Goal: Complete application form

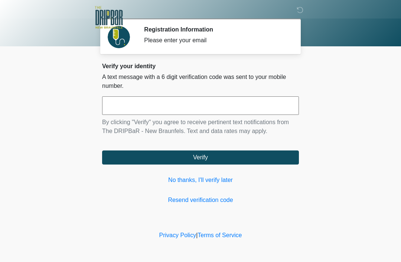
click at [230, 198] on link "Resend verification code" at bounding box center [200, 200] width 197 height 9
click at [225, 183] on link "No thanks, I'll verify later" at bounding box center [200, 180] width 197 height 9
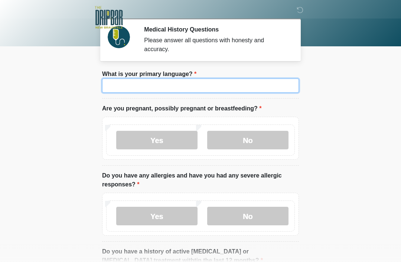
click at [233, 88] on input "What is your primary language?" at bounding box center [200, 86] width 197 height 14
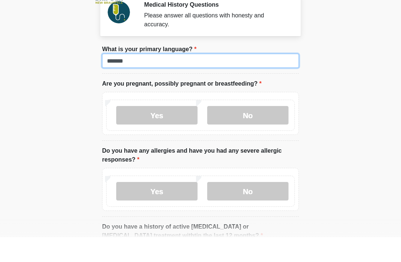
type input "*******"
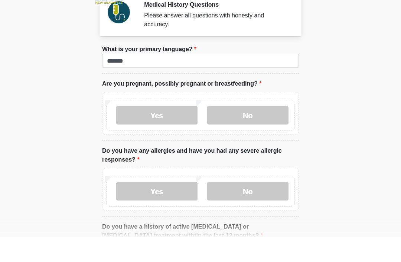
click at [242, 131] on label "No" at bounding box center [247, 140] width 81 height 19
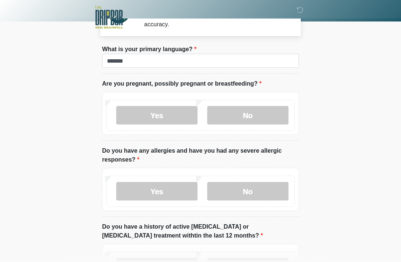
click at [262, 195] on label "No" at bounding box center [247, 191] width 81 height 19
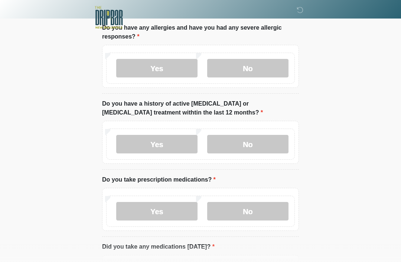
scroll to position [149, 0]
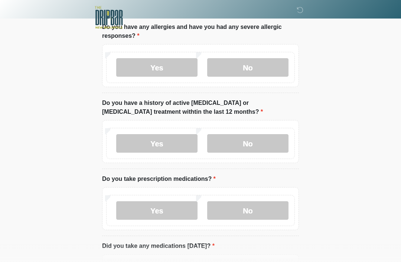
click at [262, 147] on label "No" at bounding box center [247, 143] width 81 height 19
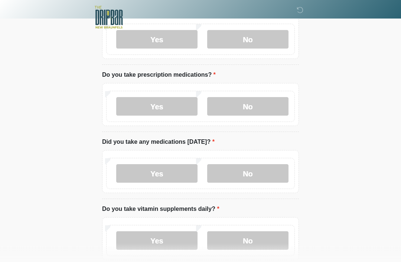
scroll to position [263, 0]
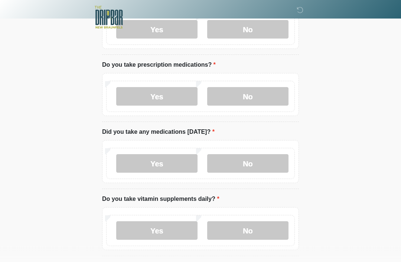
click at [167, 96] on label "Yes" at bounding box center [156, 97] width 81 height 19
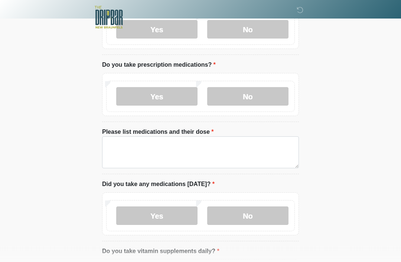
scroll to position [263, 0]
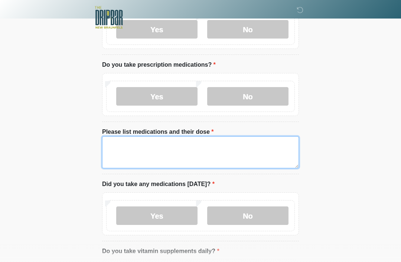
click at [182, 146] on textarea "Please list medications and their dose" at bounding box center [200, 153] width 197 height 32
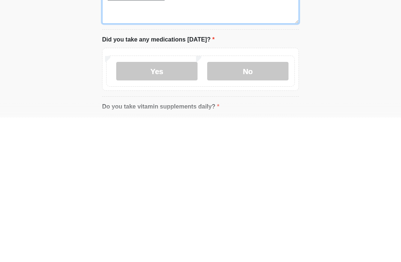
type textarea "**********"
click at [246, 207] on label "No" at bounding box center [247, 216] width 81 height 19
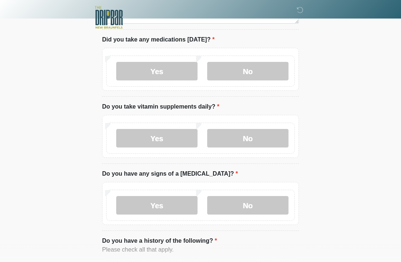
click at [266, 142] on label "No" at bounding box center [247, 138] width 81 height 19
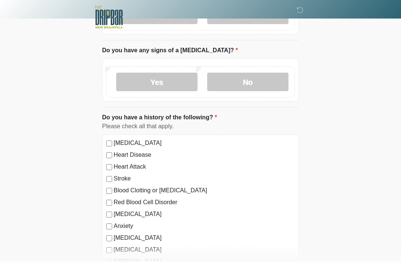
click at [264, 89] on label "No" at bounding box center [247, 82] width 81 height 19
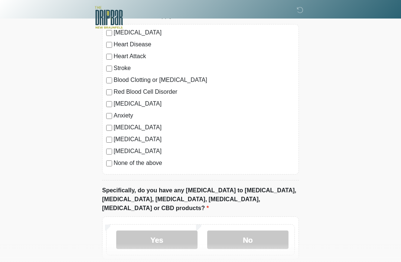
scroll to position [671, 0]
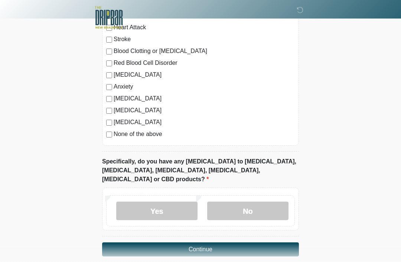
click at [260, 206] on label "No" at bounding box center [247, 211] width 81 height 19
click at [251, 244] on button "Continue" at bounding box center [200, 250] width 197 height 14
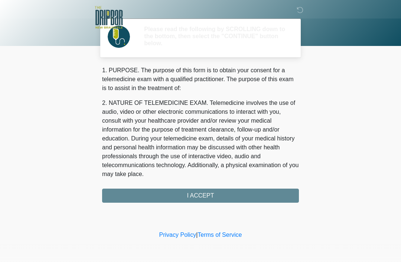
scroll to position [0, 0]
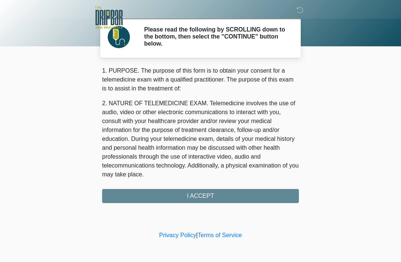
click at [239, 200] on div "1. PURPOSE. The purpose of this form is to obtain your consent for a telemedici…" at bounding box center [200, 134] width 197 height 137
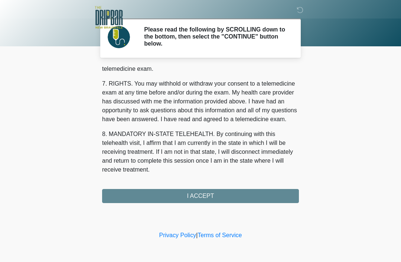
click at [226, 204] on div "‎ ‎ Please read the following by SCROLLING down to the bottom, then select the …" at bounding box center [200, 114] width 223 height 215
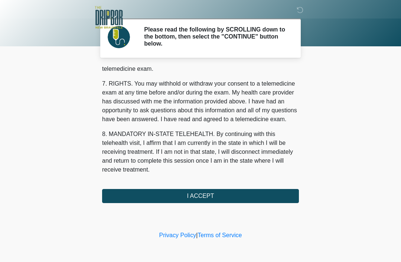
click at [226, 203] on div "‎ ‎ Please read the following by SCROLLING down to the bottom, then select the …" at bounding box center [200, 114] width 223 height 215
click at [215, 203] on button "I ACCEPT" at bounding box center [200, 196] width 197 height 14
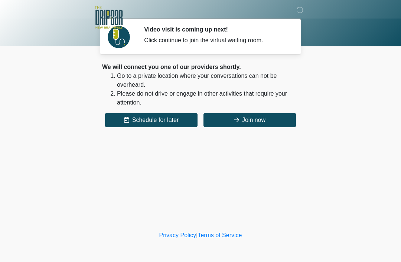
click at [265, 122] on button "Join now" at bounding box center [249, 120] width 92 height 14
